Goal: Find specific page/section: Find specific page/section

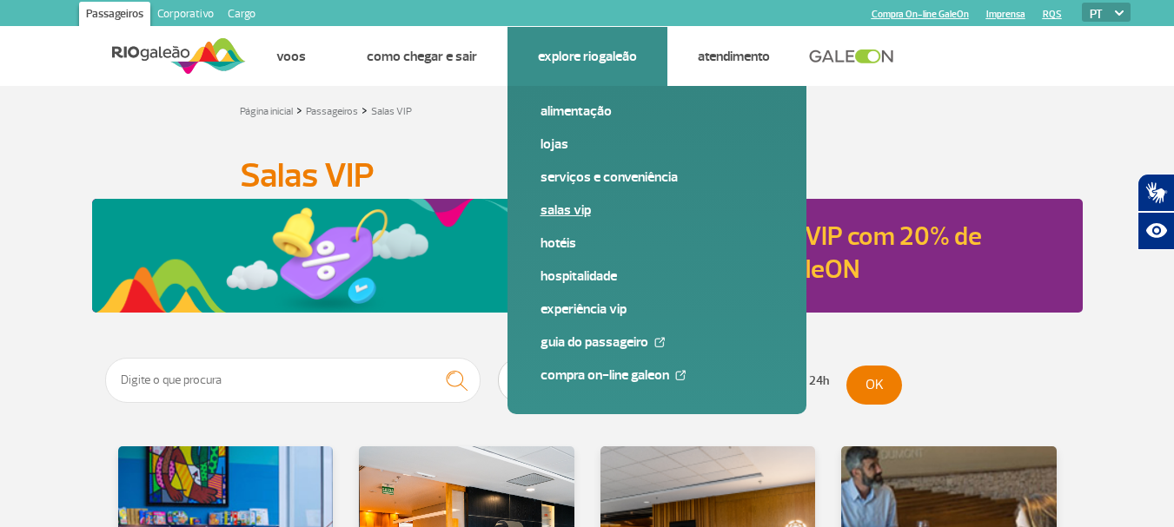
click at [562, 208] on link "Salas VIP" at bounding box center [656, 210] width 233 height 19
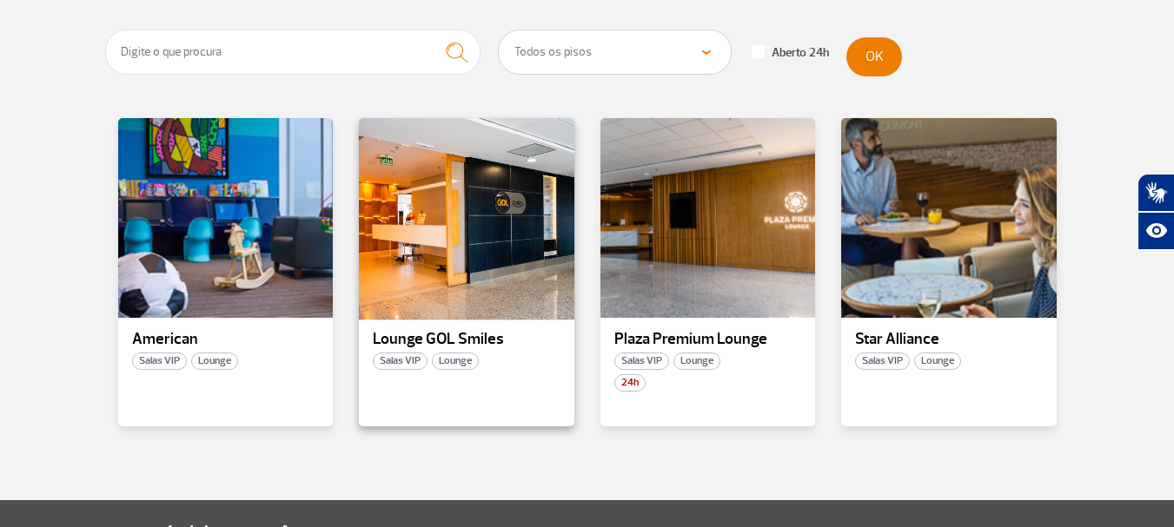
scroll to position [531, 0]
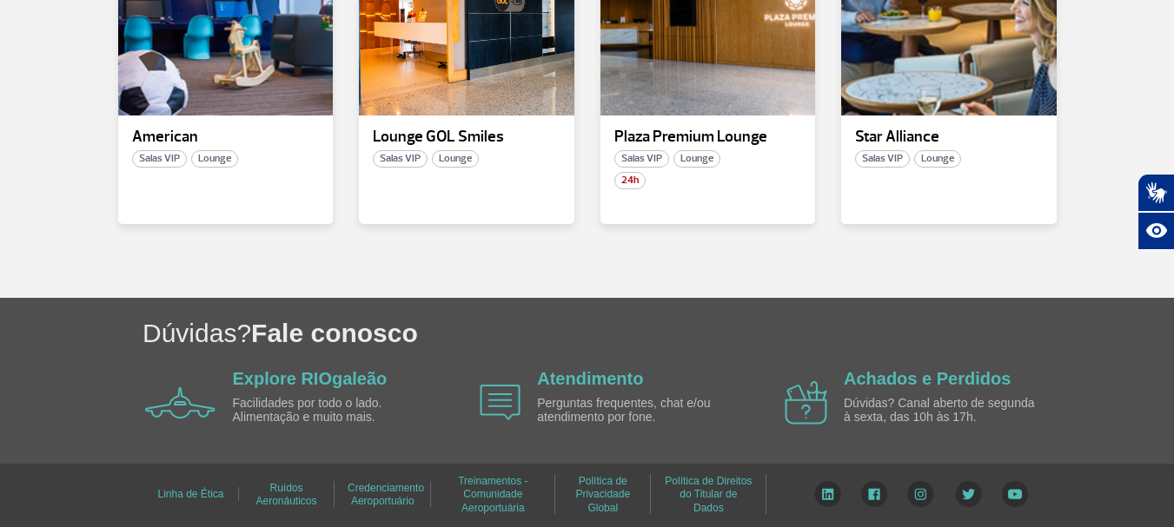
click at [913, 494] on img at bounding box center [920, 494] width 27 height 26
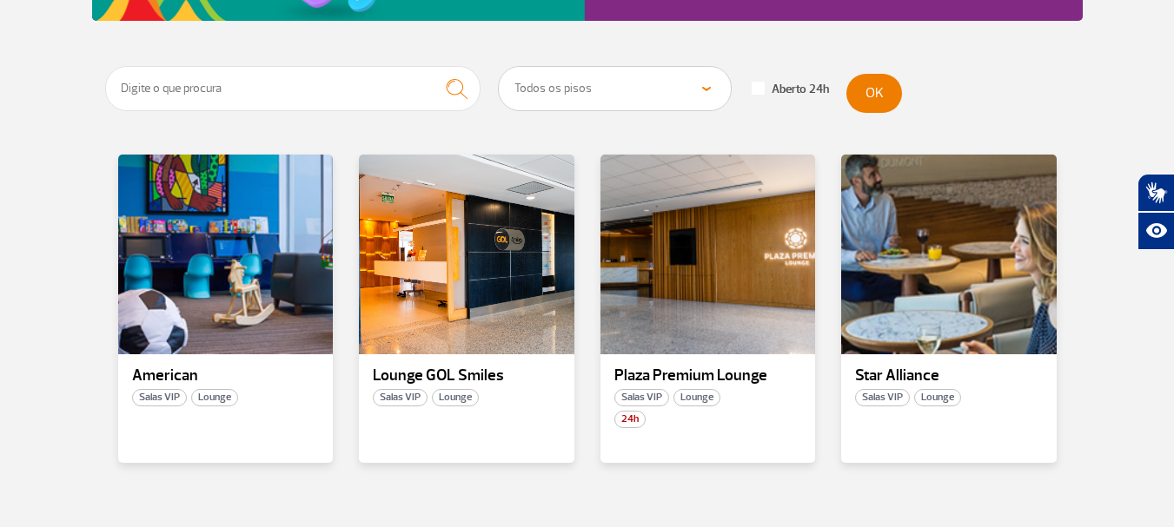
scroll to position [270, 0]
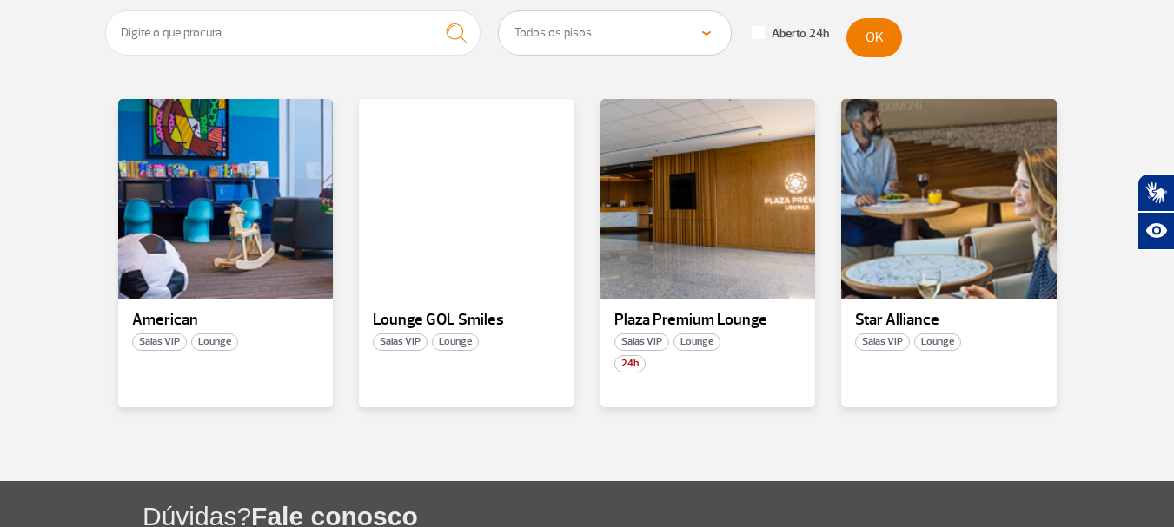
scroll to position [261, 0]
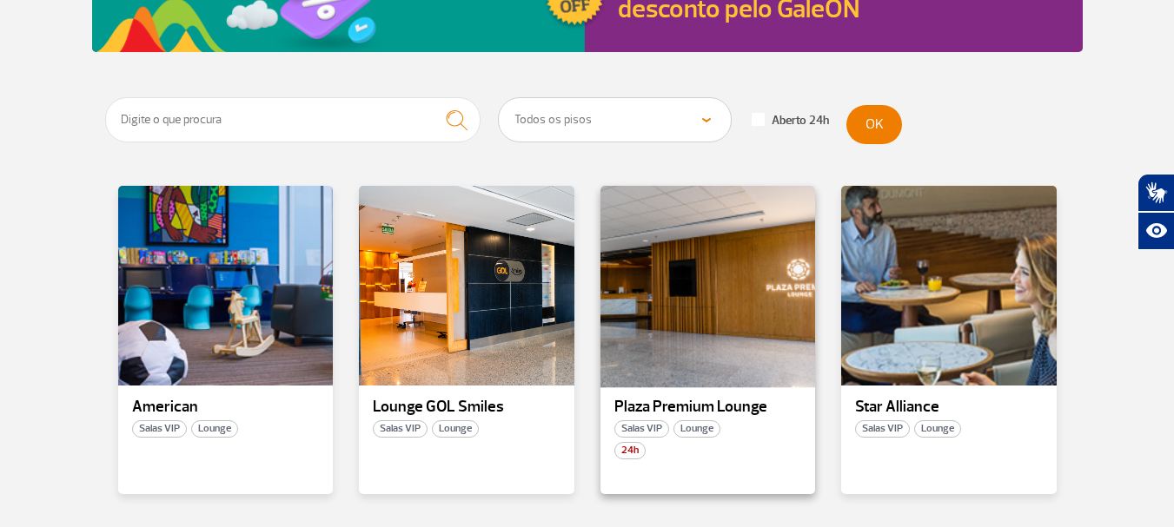
click at [678, 299] on div at bounding box center [707, 286] width 219 height 204
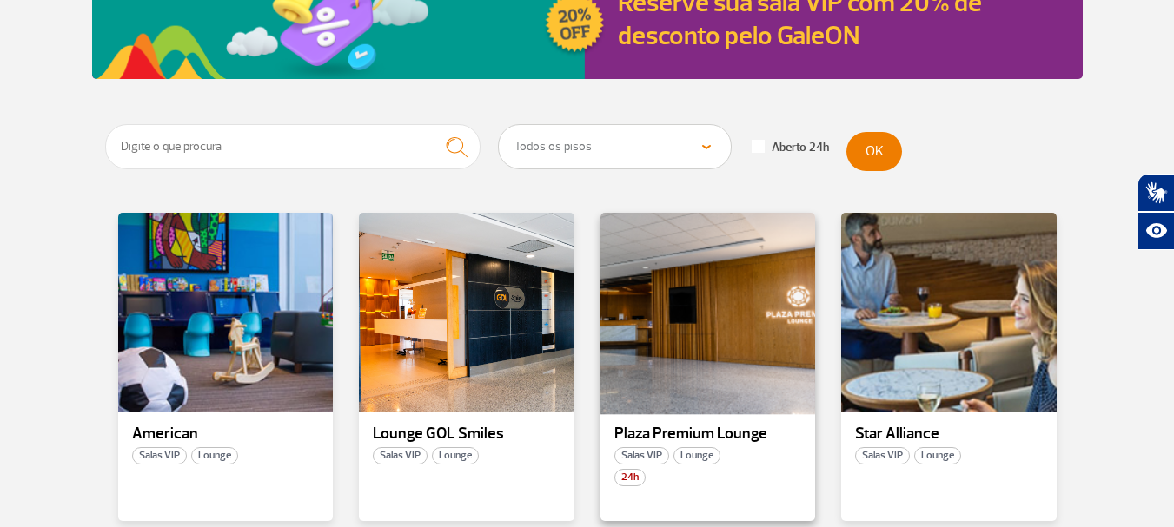
scroll to position [261, 0]
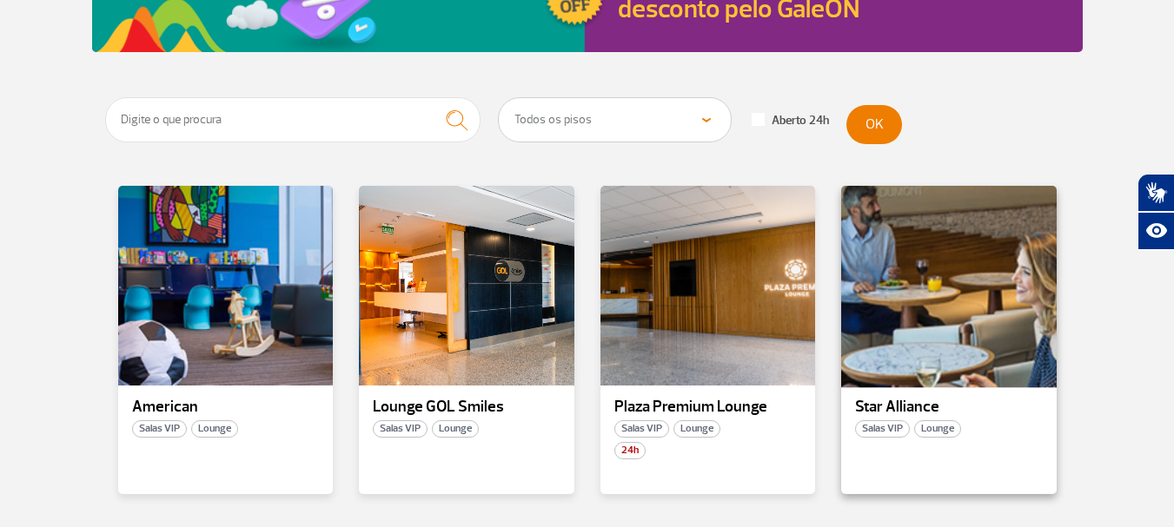
click at [906, 340] on div at bounding box center [948, 286] width 219 height 204
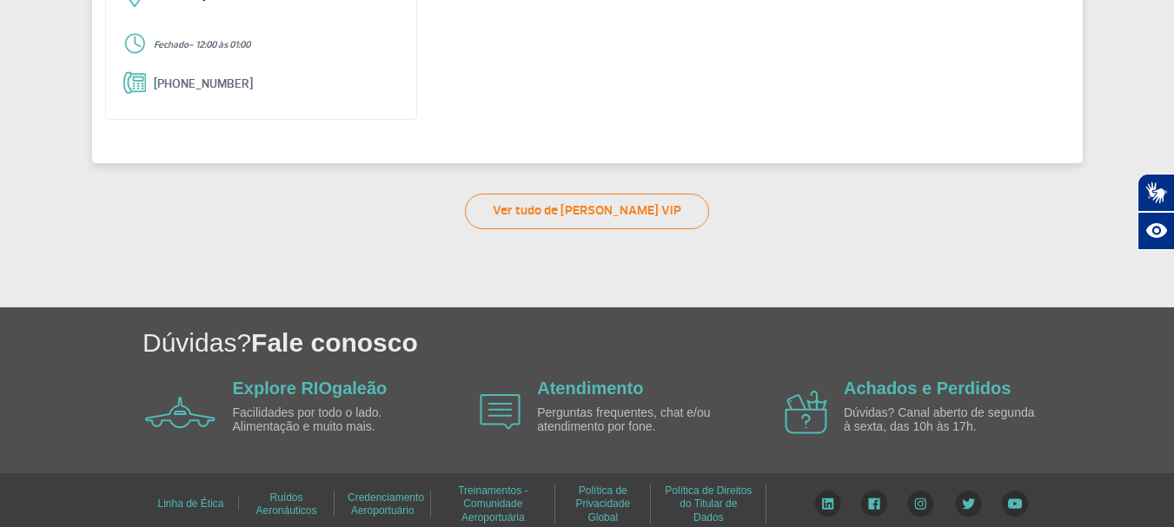
scroll to position [281, 0]
